Goal: Complete application form: Complete application form

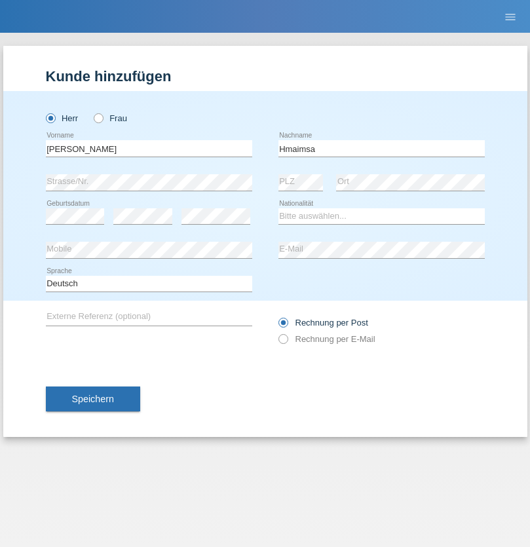
type input "Hmaimsa"
select select "IT"
select select "C"
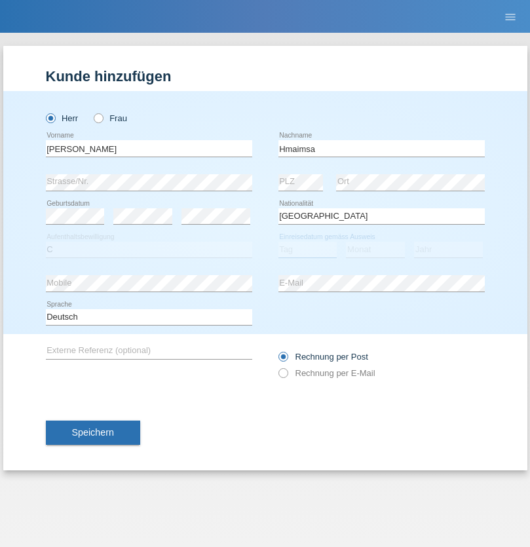
select select "01"
select select "08"
select select "2021"
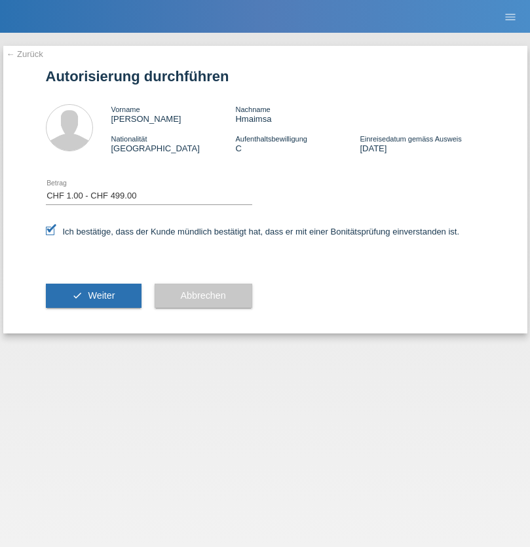
select select "1"
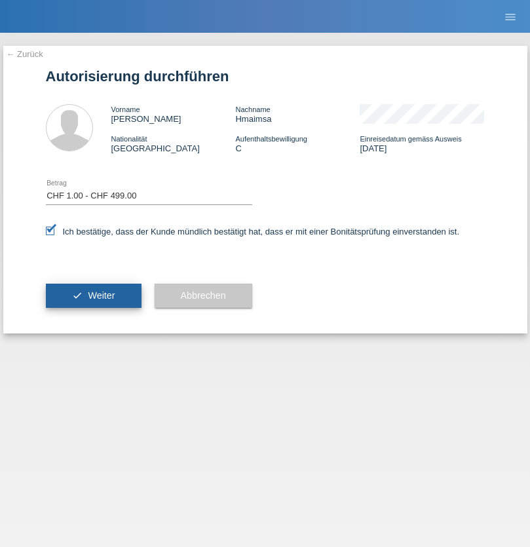
click at [93, 295] on span "Weiter" at bounding box center [101, 295] width 27 height 10
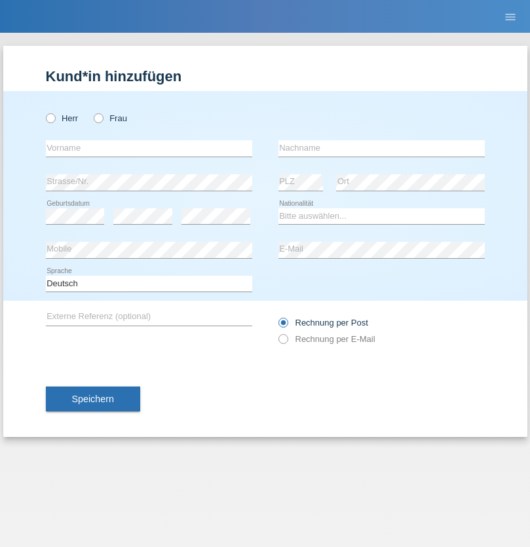
radio input "true"
click at [149, 148] on input "text" at bounding box center [149, 148] width 206 height 16
type input "firat"
click at [381, 148] on input "text" at bounding box center [381, 148] width 206 height 16
type input "kara"
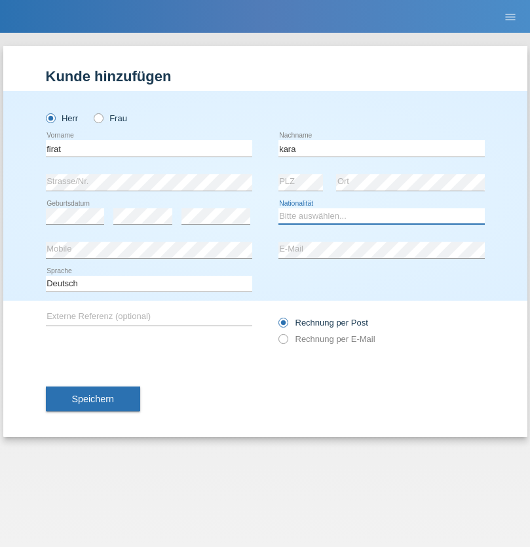
select select "CH"
